Goal: Navigation & Orientation: Find specific page/section

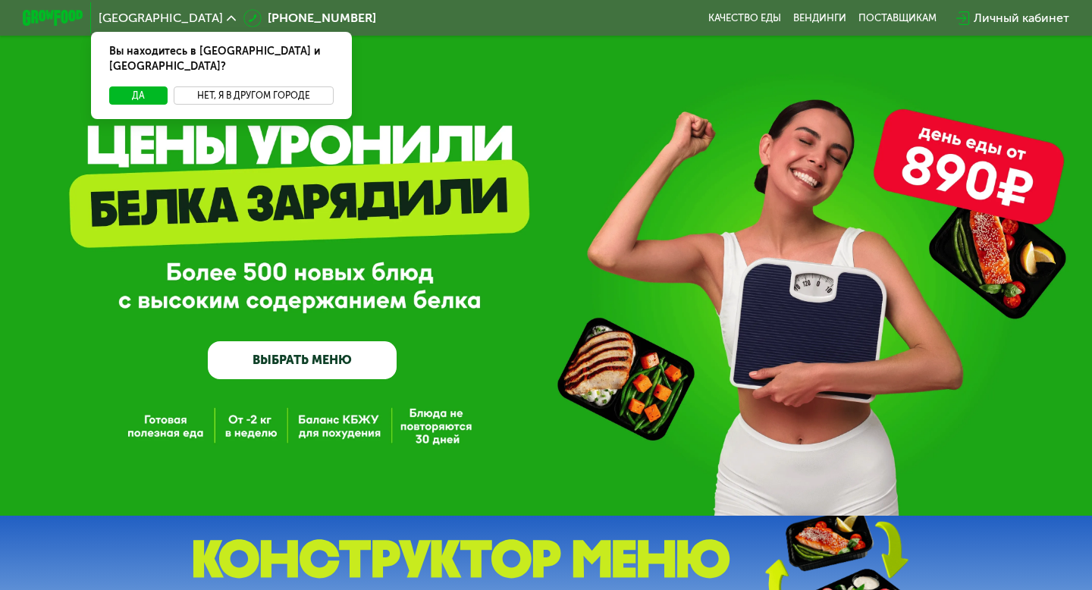
click at [241, 86] on button "Нет, я в другом городе" at bounding box center [254, 95] width 160 height 18
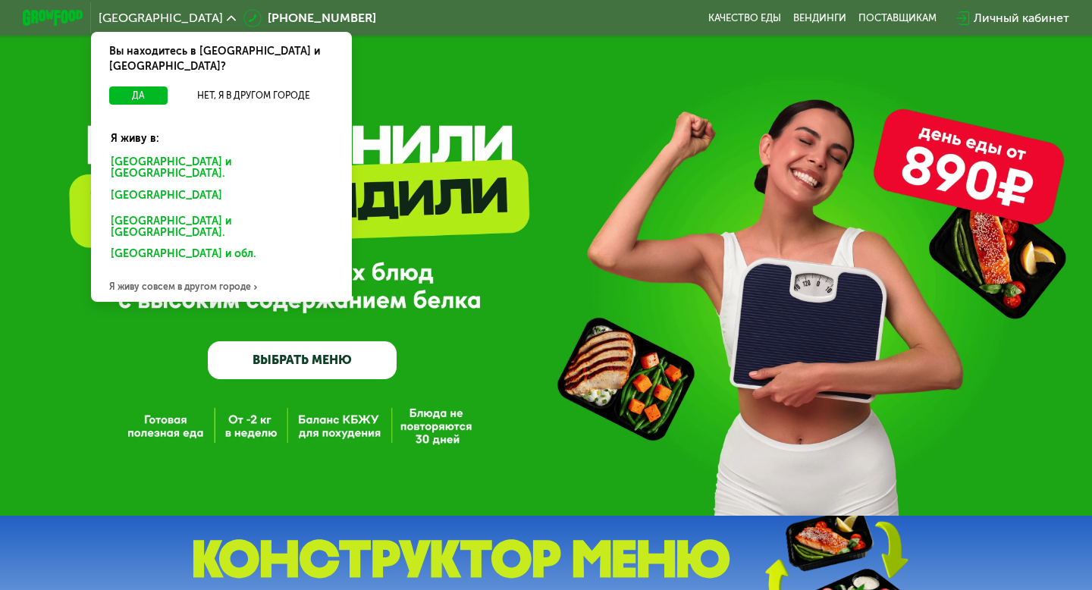
click at [231, 272] on div "Я живу совсем в другом городе" at bounding box center [221, 287] width 261 height 30
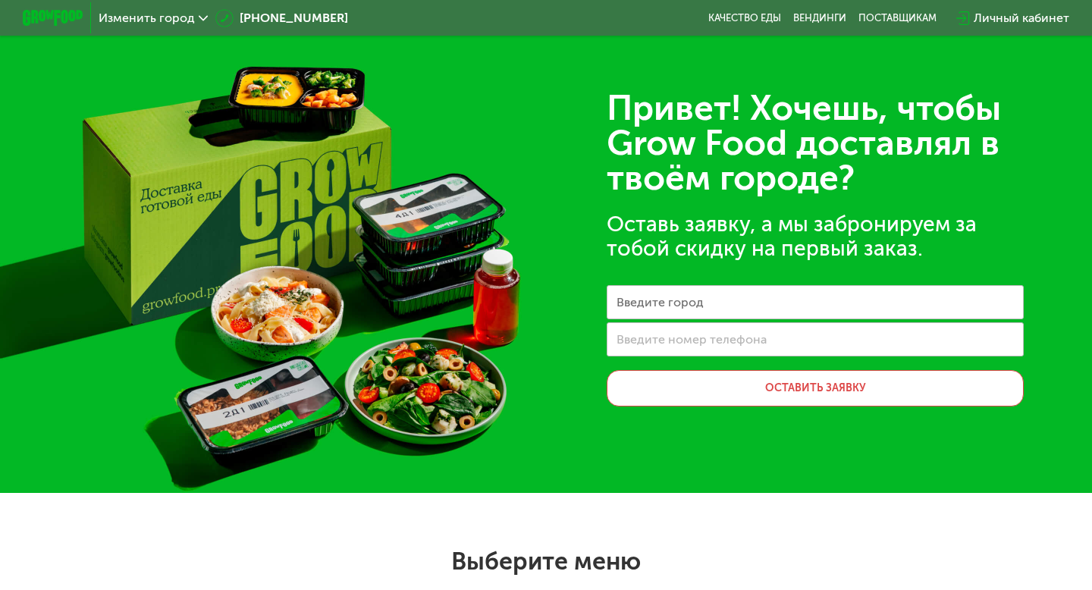
click at [684, 302] on label "Введите город" at bounding box center [660, 302] width 87 height 8
click at [684, 302] on input "Введите город" at bounding box center [815, 302] width 417 height 34
click at [684, 303] on input "Введите город" at bounding box center [815, 302] width 417 height 34
click at [44, 14] on img at bounding box center [53, 18] width 60 height 16
click at [61, 24] on img at bounding box center [53, 18] width 60 height 16
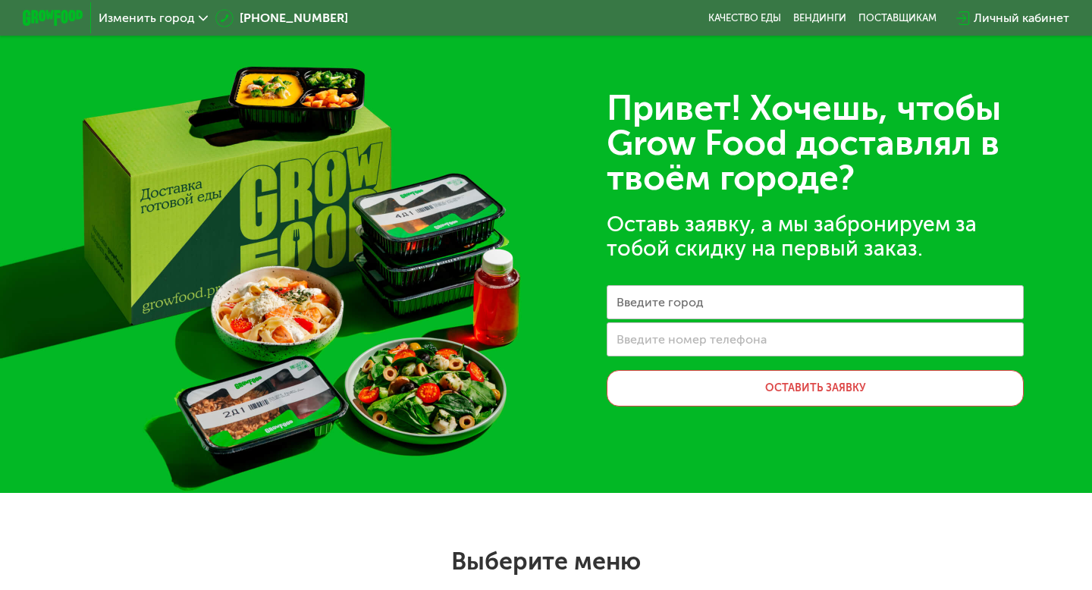
click at [1031, 16] on div "Личный кабинет" at bounding box center [1022, 18] width 96 height 18
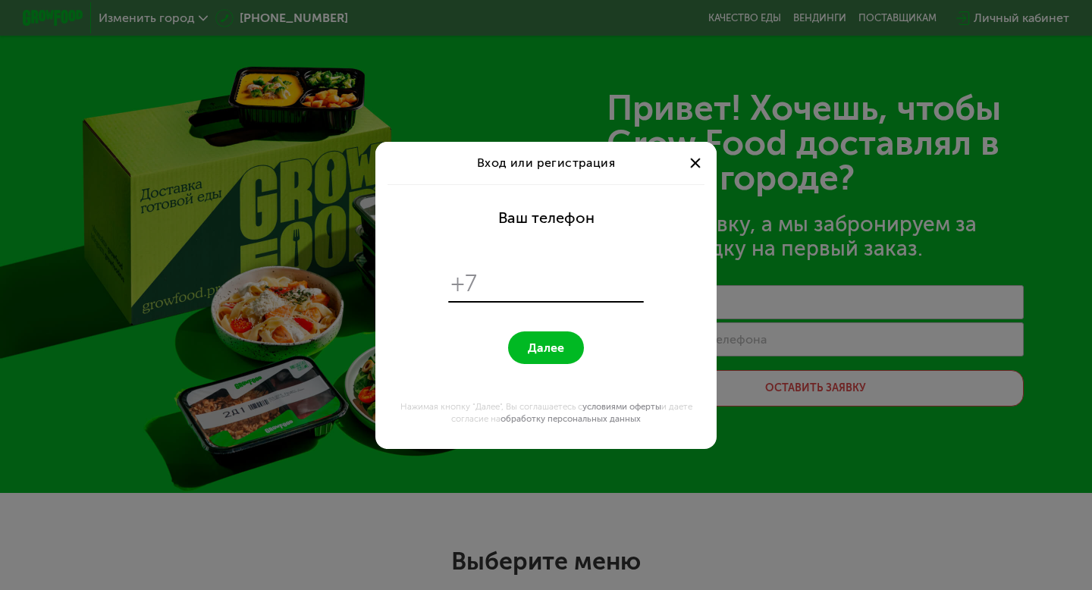
click at [695, 166] on div at bounding box center [695, 163] width 18 height 18
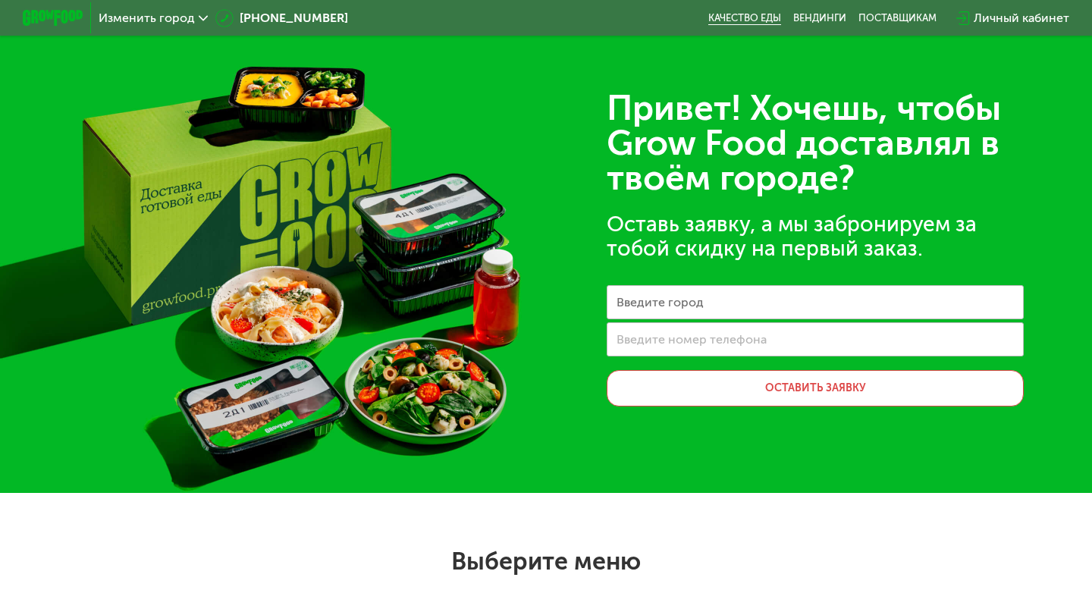
click at [768, 24] on link "Качество еды" at bounding box center [744, 18] width 73 height 12
